Goal: Information Seeking & Learning: Learn about a topic

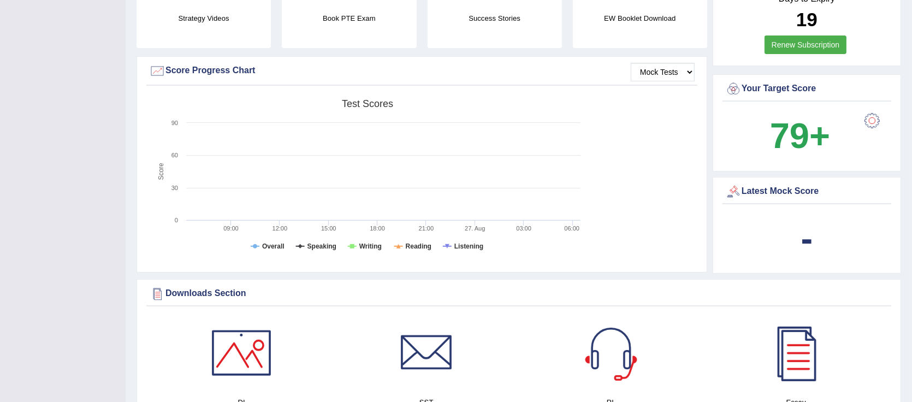
click at [891, 281] on div "Downloads Section DI SST RL Essay Vocab List Collocation List SWT Grammar × Sor…" at bounding box center [518, 400] width 764 height 242
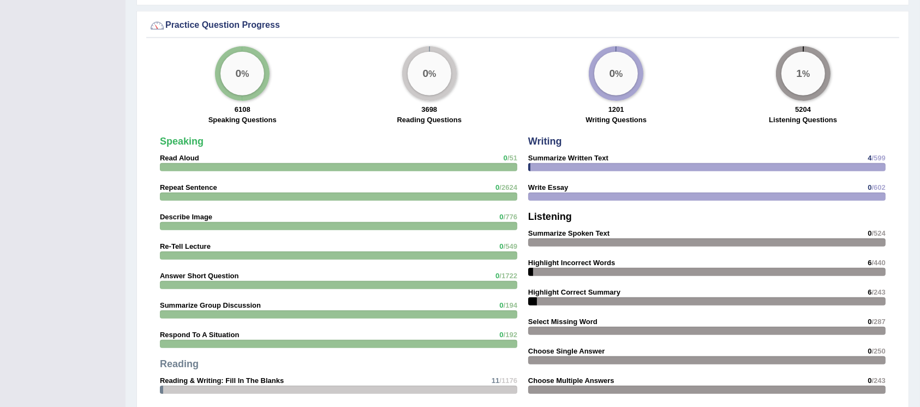
scroll to position [799, 0]
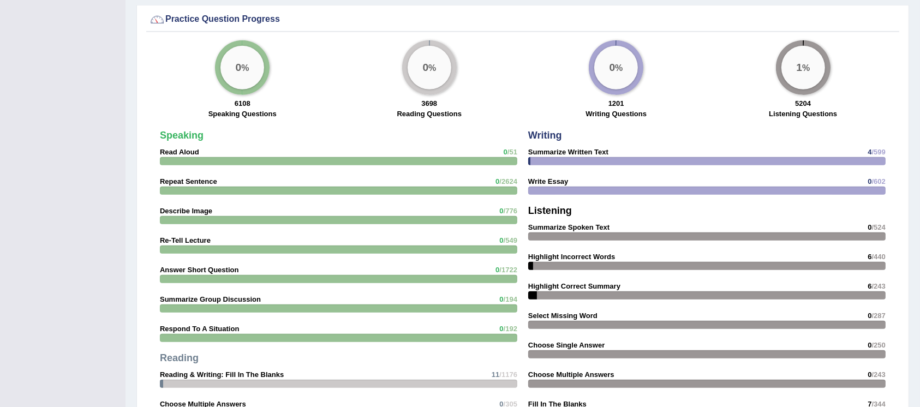
click at [139, 253] on div "Practice Question Progress 0 % 6108 Speaking Questions 0 % 3698 Reading Questio…" at bounding box center [522, 268] width 773 height 526
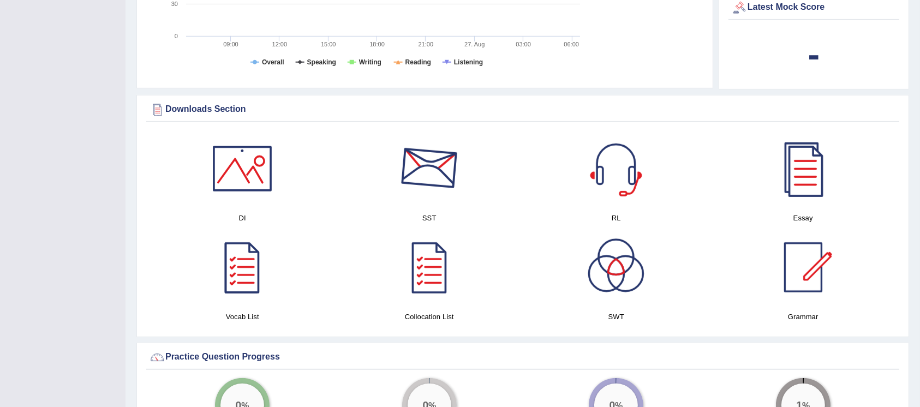
scroll to position [449, 0]
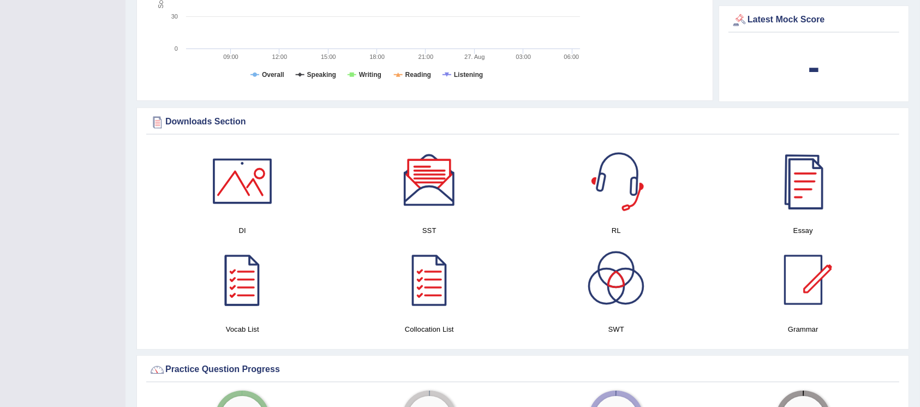
click at [793, 208] on div at bounding box center [803, 181] width 76 height 76
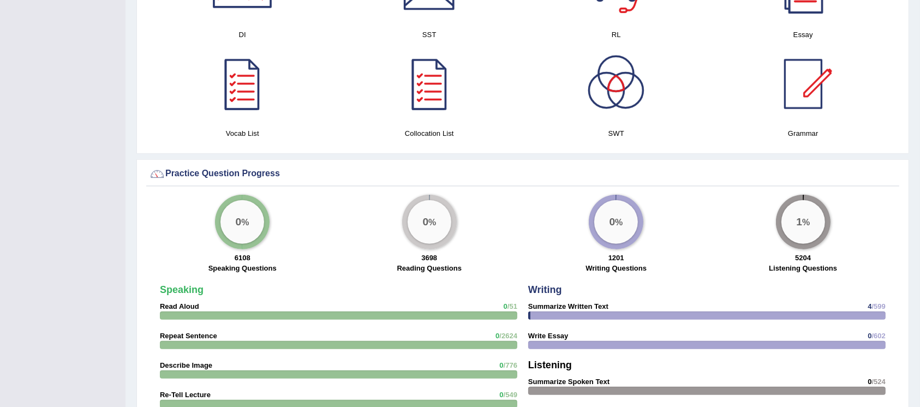
scroll to position [679, 0]
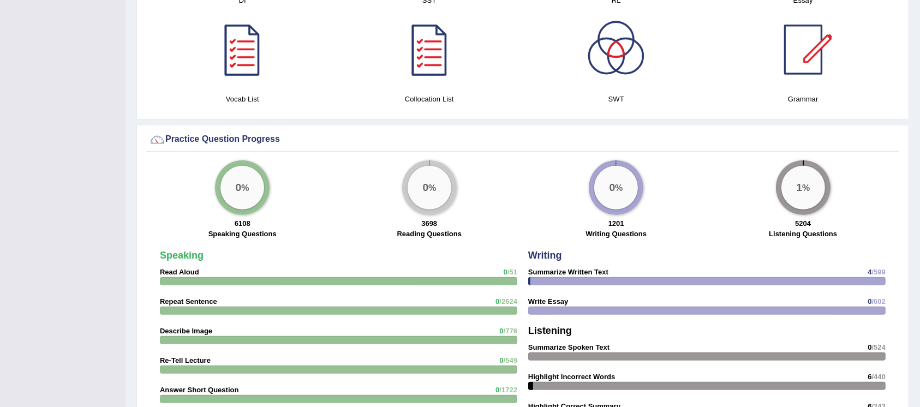
click at [580, 273] on strong "Summarize Written Text" at bounding box center [568, 272] width 80 height 8
click at [545, 253] on strong "Writing" at bounding box center [545, 255] width 34 height 11
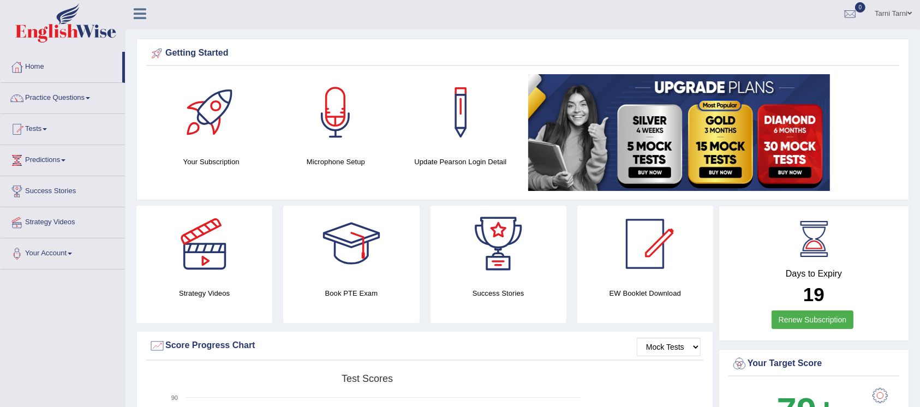
scroll to position [0, 0]
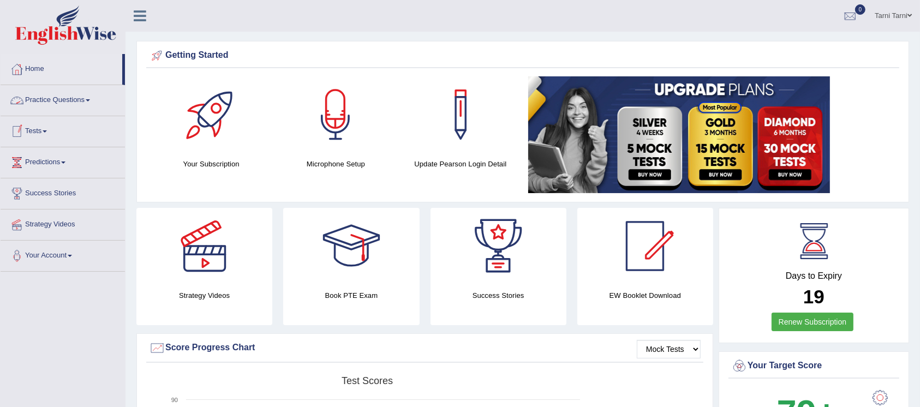
click at [60, 102] on link "Practice Questions" at bounding box center [63, 98] width 124 height 27
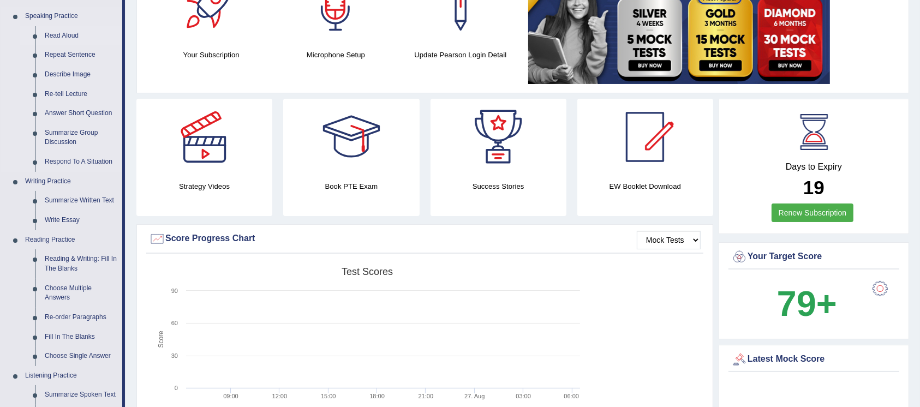
scroll to position [194, 0]
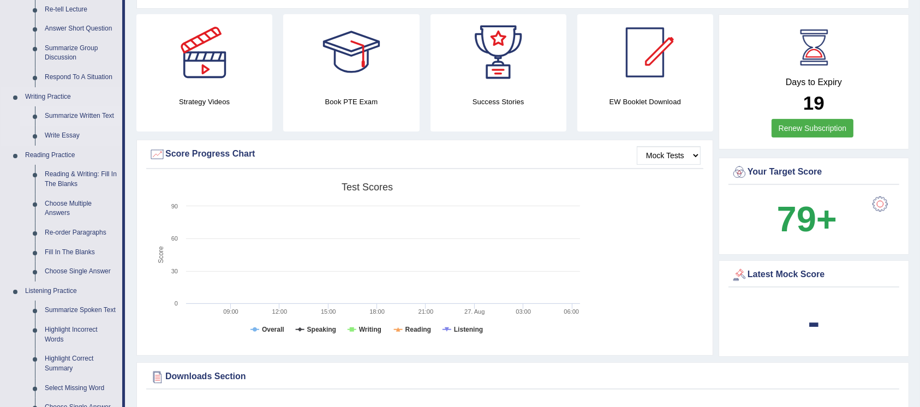
click at [79, 111] on link "Summarize Written Text" at bounding box center [81, 116] width 82 height 20
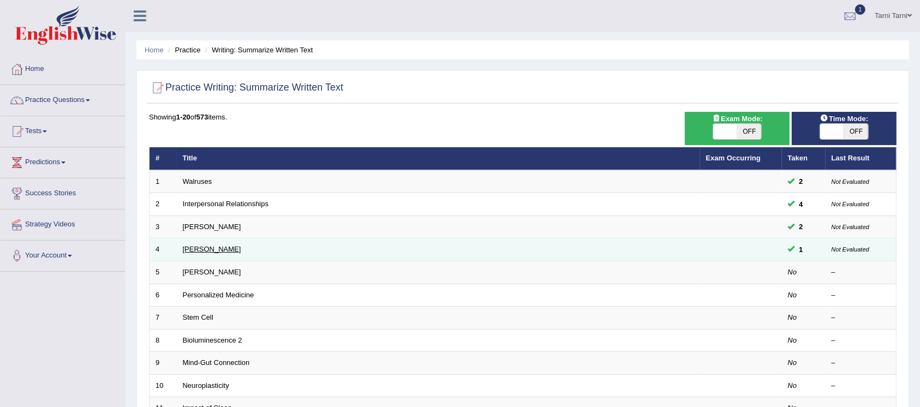
click at [199, 252] on link "Jonas Salk" at bounding box center [212, 249] width 58 height 8
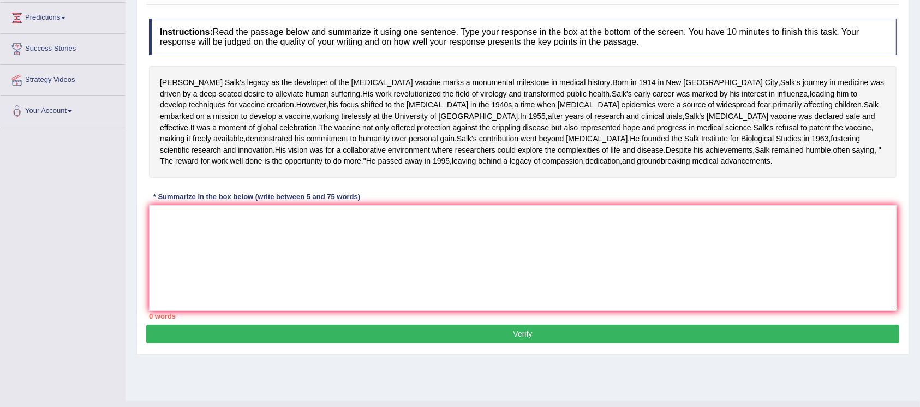
scroll to position [145, 0]
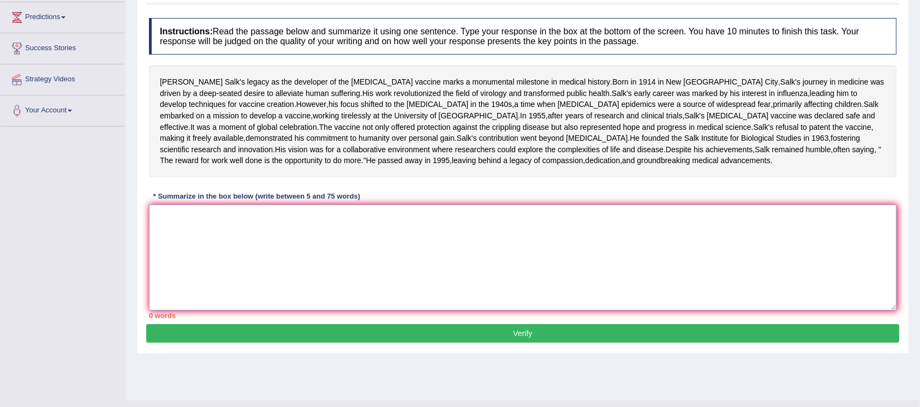
click at [221, 311] on textarea at bounding box center [523, 258] width 748 height 106
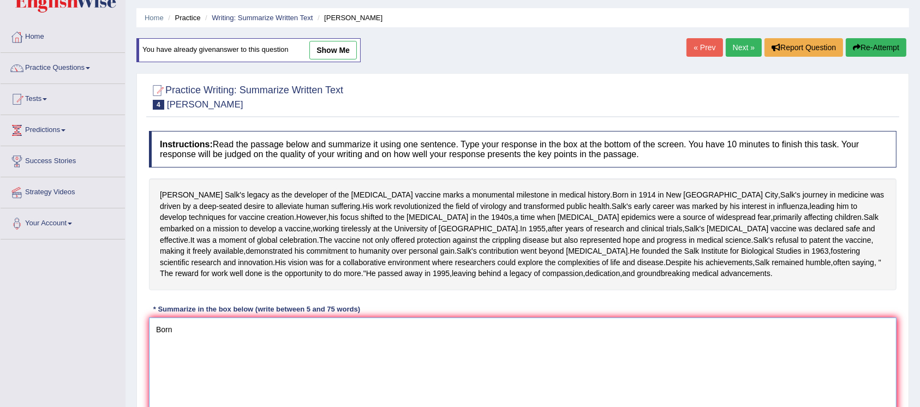
scroll to position [48, 0]
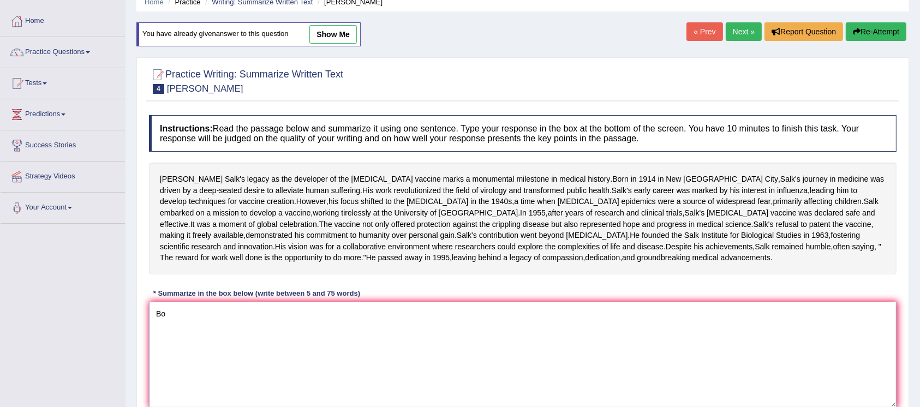
type textarea "B"
click at [336, 35] on link "show me" at bounding box center [333, 34] width 47 height 19
type textarea "Jonas Salk's legacy as the developer of the polio vaccine marks a monumental mi…"
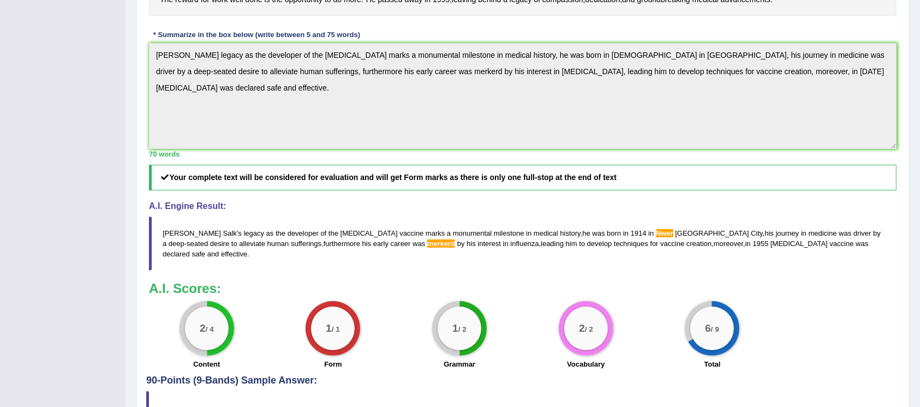
scroll to position [280, 0]
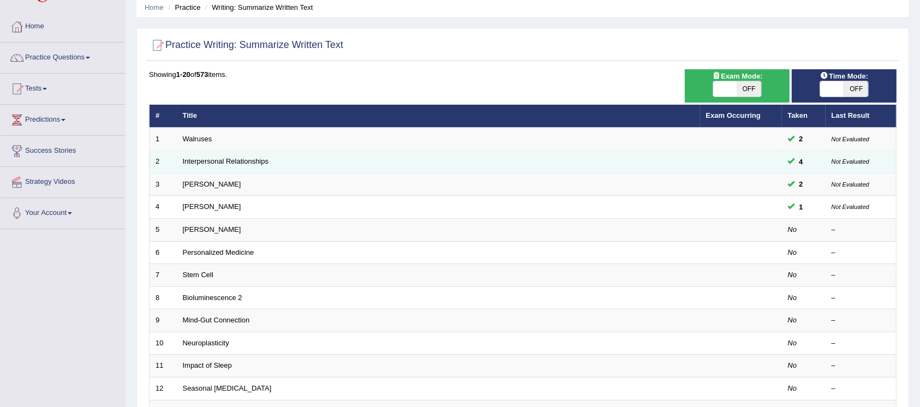
scroll to position [48, 0]
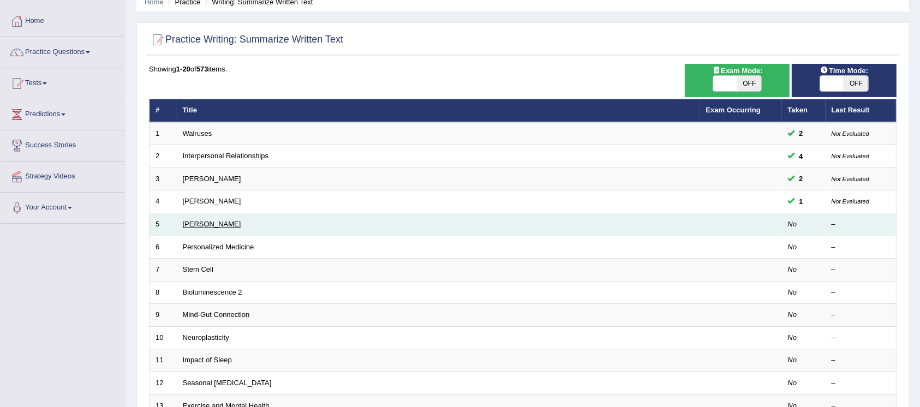
click at [227, 224] on link "[PERSON_NAME]" at bounding box center [212, 224] width 58 height 8
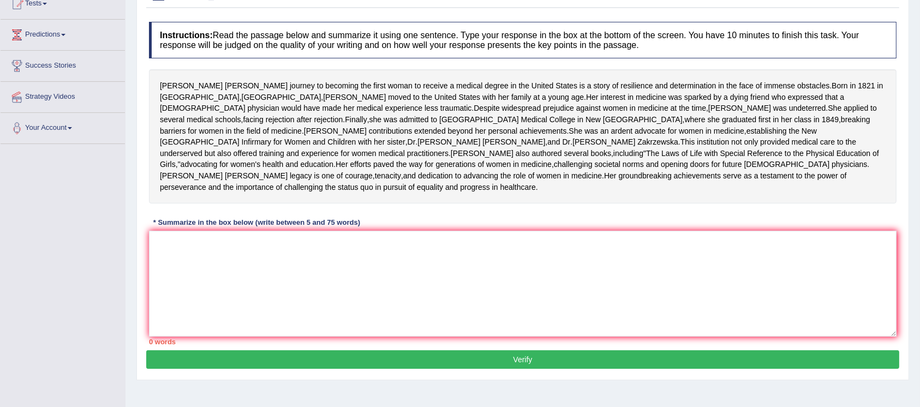
scroll to position [157, 0]
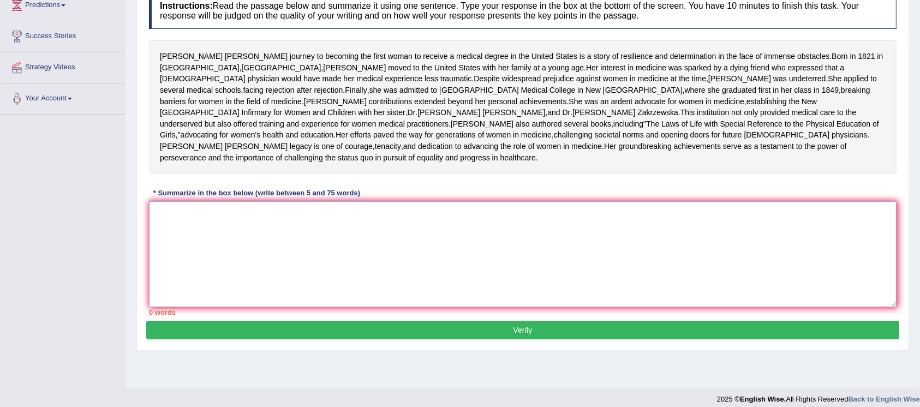
click at [239, 277] on textarea at bounding box center [523, 254] width 748 height 106
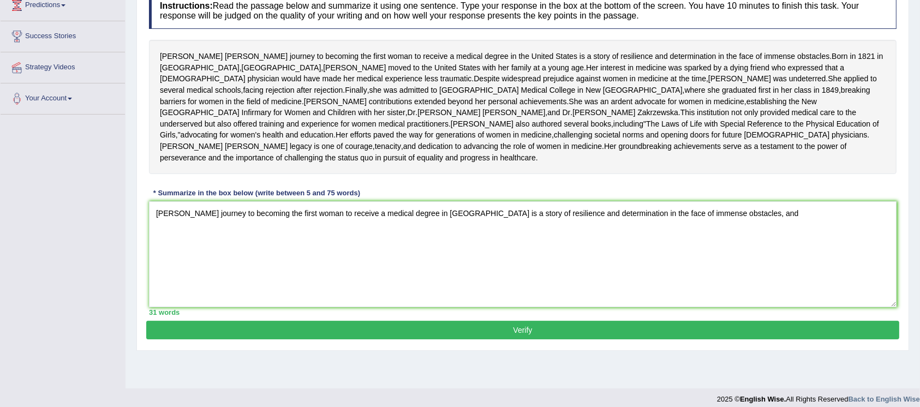
click at [256, 161] on div "[PERSON_NAME] journey to becoming the first woman to receive a medical degree i…" at bounding box center [523, 107] width 748 height 134
click at [800, 266] on textarea "[PERSON_NAME] journey to becoming the first woman to receive a medical degree i…" at bounding box center [523, 254] width 748 height 106
click at [834, 269] on textarea "Elizabeth Blackwell's journey to becoming the first woman to receive a medical …" at bounding box center [523, 254] width 748 height 106
click at [865, 269] on textarea "Elizabeth Blackwell's journey to becoming the first woman to receive a medical …" at bounding box center [523, 254] width 748 height 106
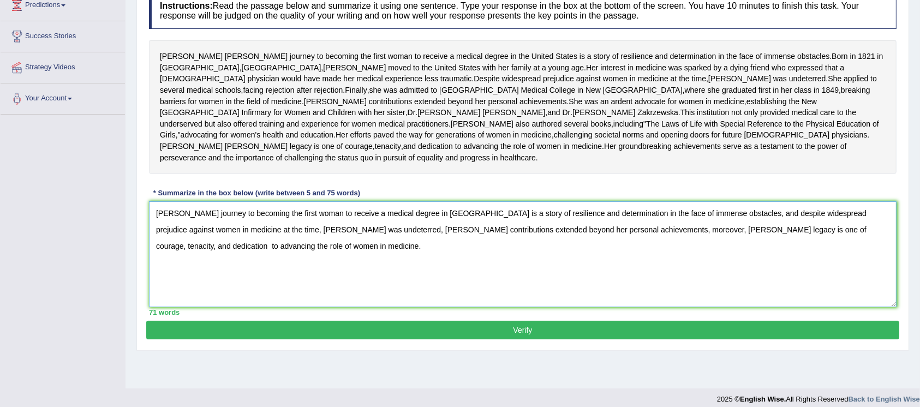
type textarea "Elizabeth Blackwell's journey to becoming the first woman to receive a medical …"
click at [817, 340] on button "Verify" at bounding box center [522, 330] width 753 height 19
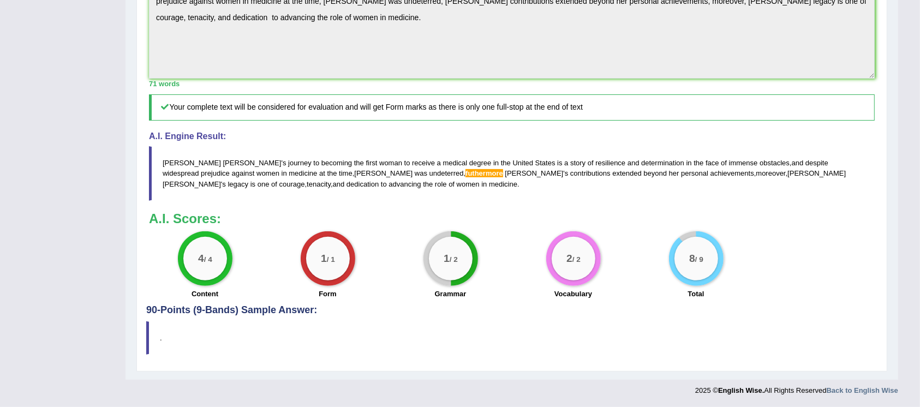
scroll to position [0, 0]
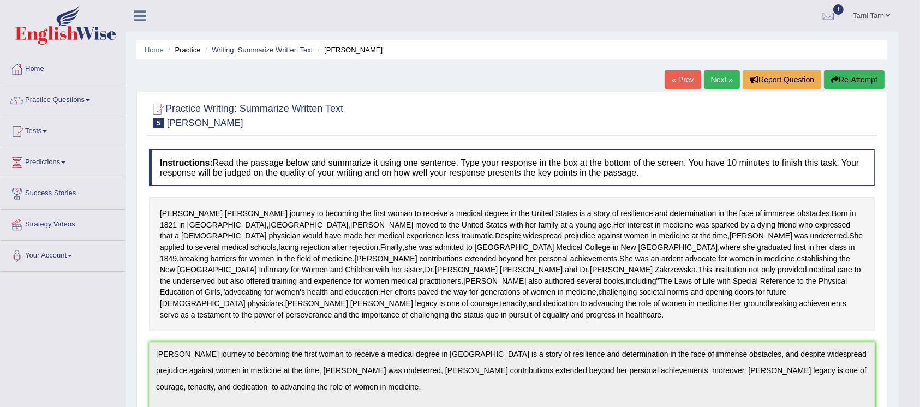
click at [726, 81] on link "Next »" at bounding box center [722, 79] width 36 height 19
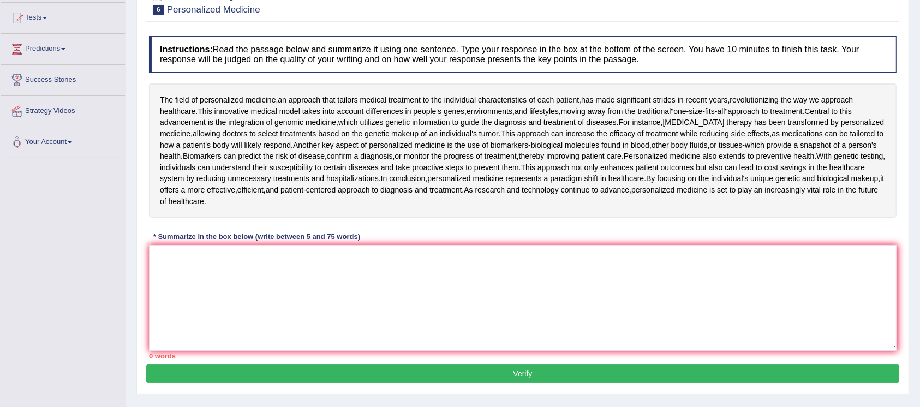
scroll to position [145, 0]
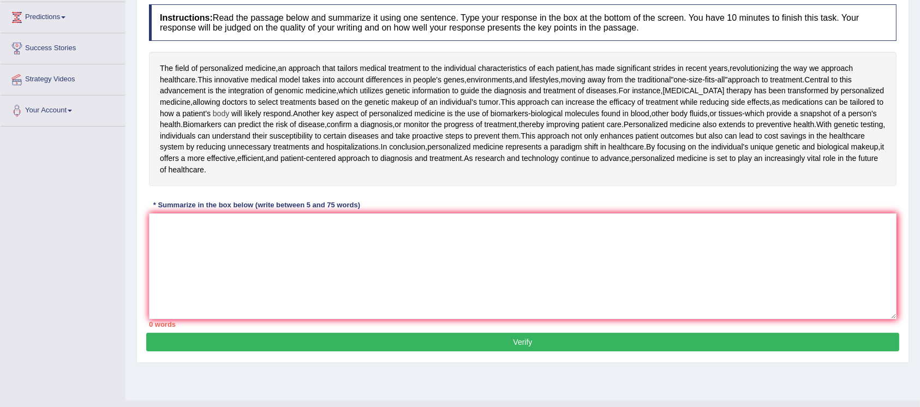
drag, startPoint x: 179, startPoint y: 72, endPoint x: 200, endPoint y: 115, distance: 48.1
click at [200, 115] on div "The field of personalized medicine , an approach that tailors medical treatment…" at bounding box center [523, 119] width 748 height 134
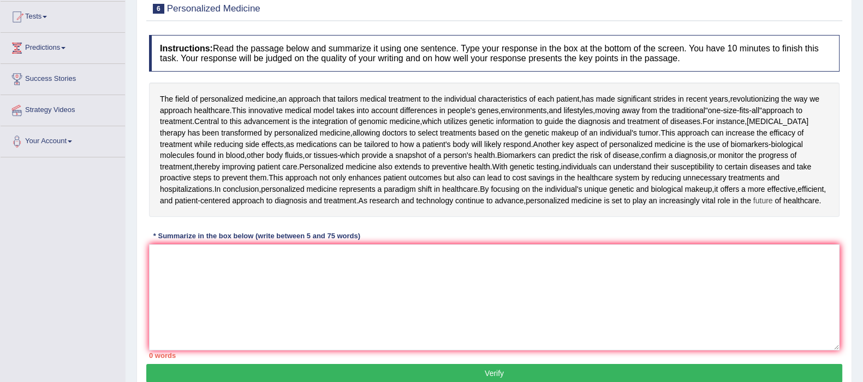
scroll to position [126, 0]
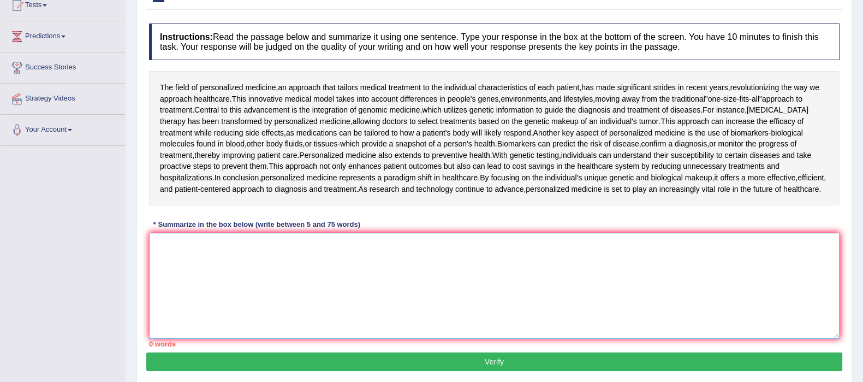
click at [227, 278] on textarea at bounding box center [494, 286] width 691 height 106
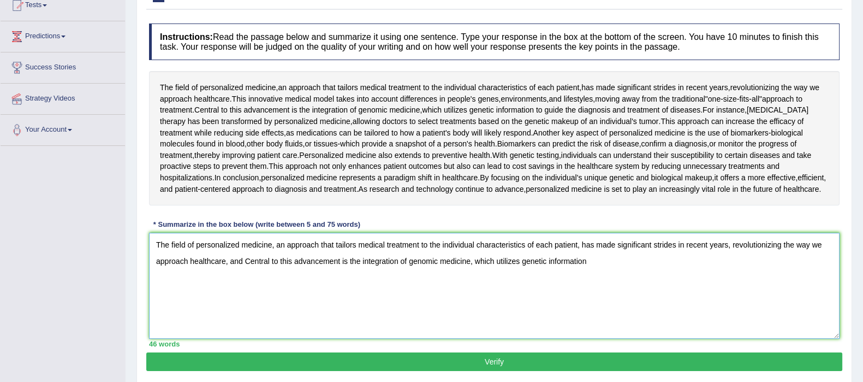
click at [599, 247] on textarea "The field of personalized medicine, an approach that tailors medical treatment …" at bounding box center [494, 286] width 691 height 106
click at [598, 257] on textarea "The field of personalized medicine, an approach that tailors medical treatment …" at bounding box center [494, 286] width 691 height 106
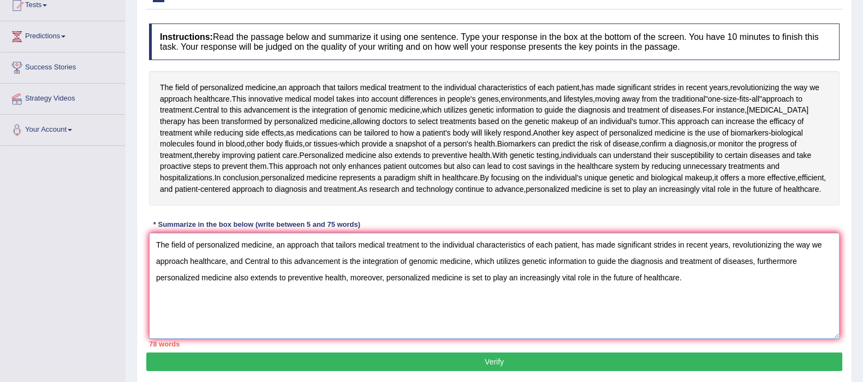
drag, startPoint x: 334, startPoint y: 244, endPoint x: 273, endPoint y: 242, distance: 60.6
click at [273, 242] on textarea "The field of personalized medicine, an approach that tailors medical treatment …" at bounding box center [494, 286] width 691 height 106
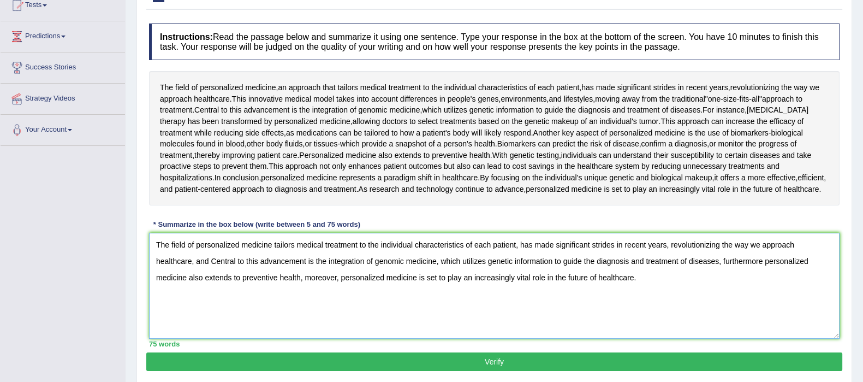
type textarea "The field of personalized medicine tailors medical treatment to the individual …"
click at [527, 352] on button "Verify" at bounding box center [494, 361] width 696 height 19
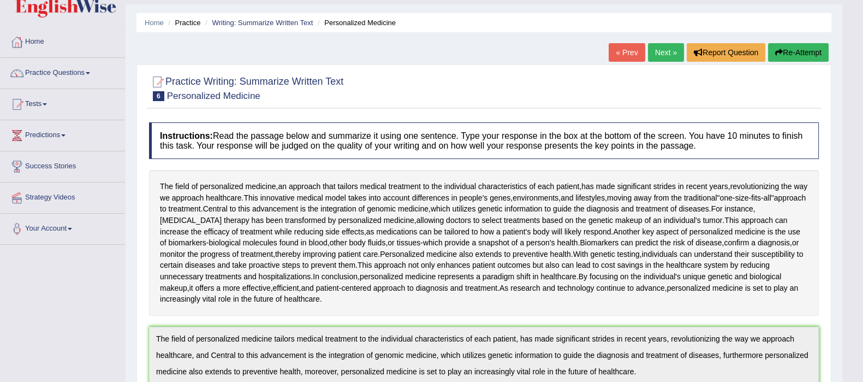
scroll to position [0, 0]
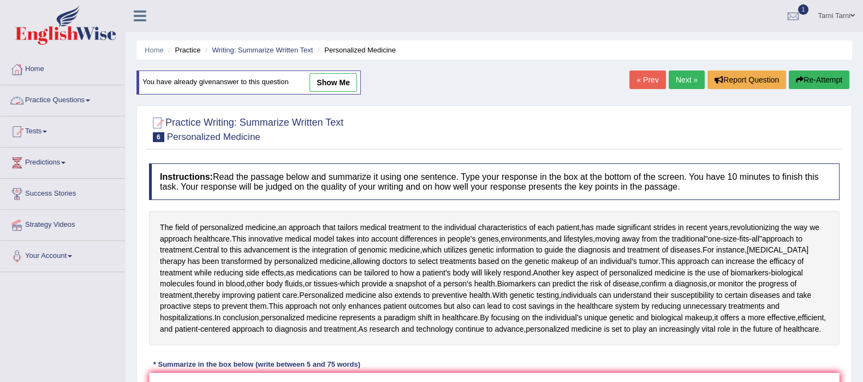
click at [90, 100] on span at bounding box center [88, 100] width 4 height 2
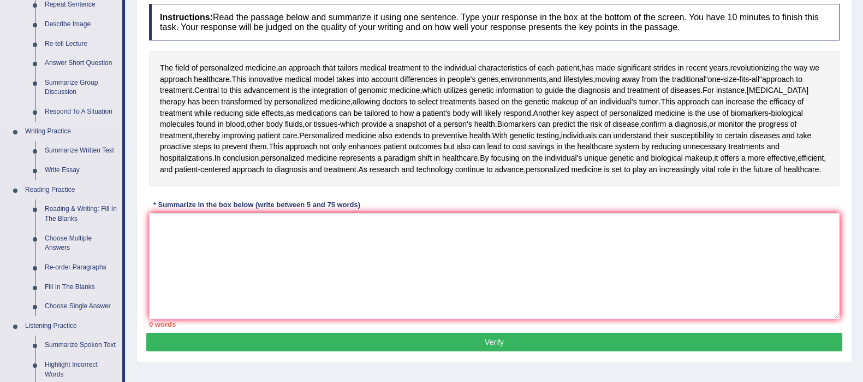
scroll to position [170, 0]
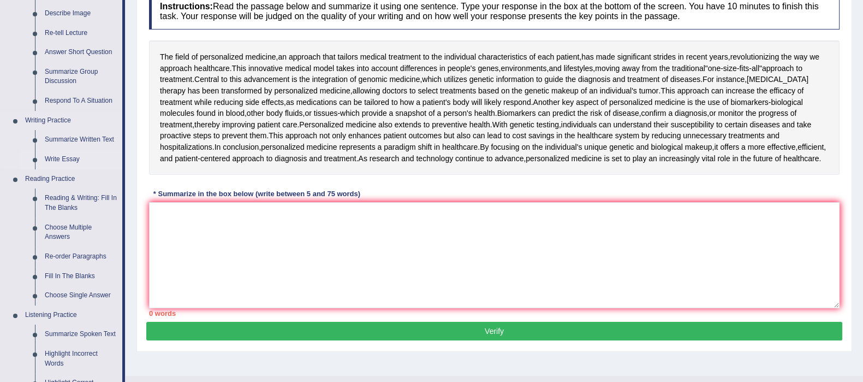
click at [60, 159] on link "Write Essay" at bounding box center [81, 160] width 82 height 20
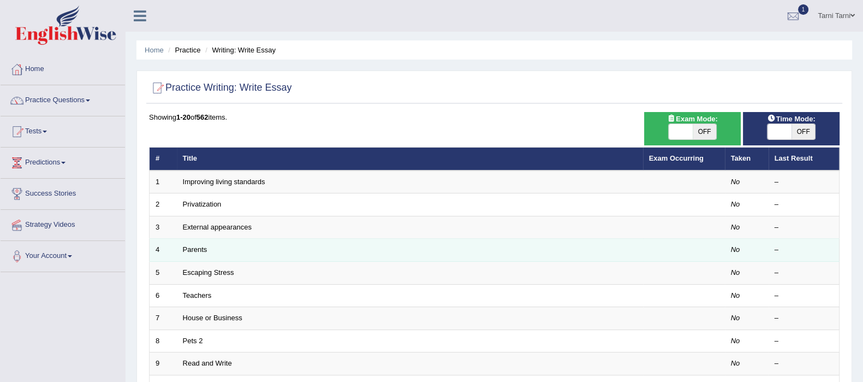
click at [247, 240] on td "Parents" at bounding box center [410, 250] width 466 height 23
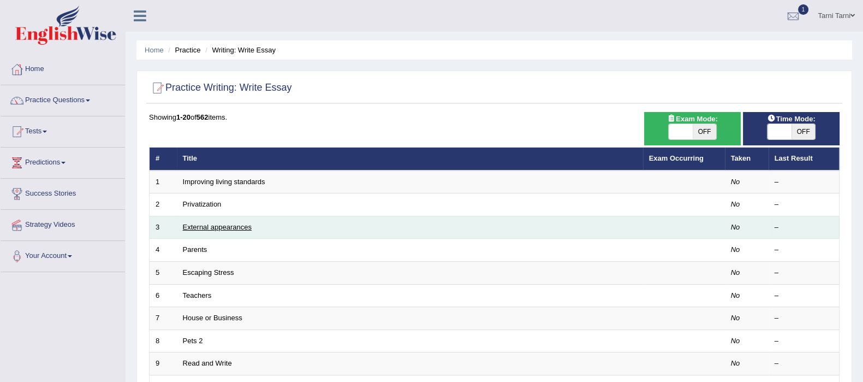
click at [225, 223] on link "External appearances" at bounding box center [217, 227] width 69 height 8
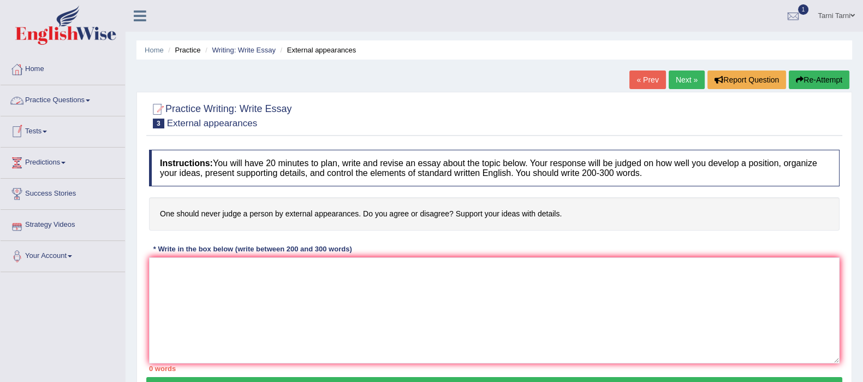
click at [56, 108] on link "Practice Questions" at bounding box center [63, 98] width 124 height 27
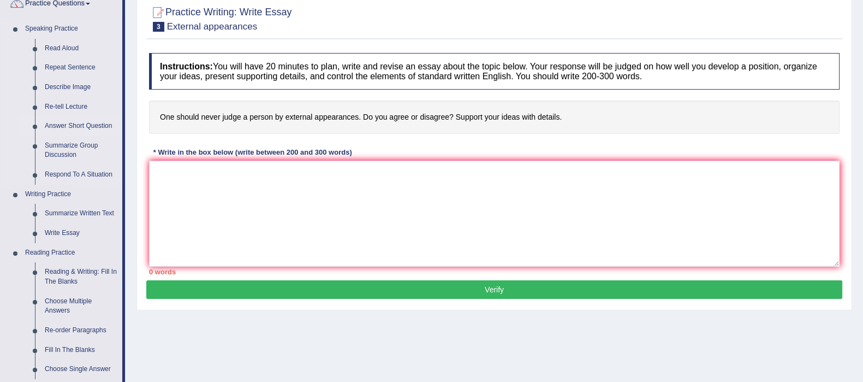
scroll to position [102, 0]
